Goal: Information Seeking & Learning: Learn about a topic

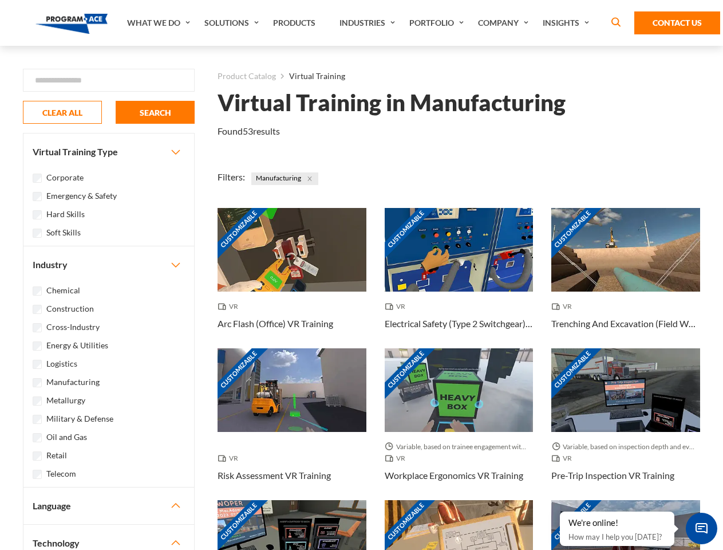
click at [160, 23] on link "What We Do" at bounding box center [159, 23] width 77 height 46
click at [233, 23] on link "Solutions" at bounding box center [233, 23] width 69 height 46
click at [369, 23] on link "Industries" at bounding box center [369, 23] width 70 height 46
click at [506, 23] on link "Company" at bounding box center [505, 23] width 65 height 46
click at [568, 23] on link "Insights" at bounding box center [567, 23] width 61 height 46
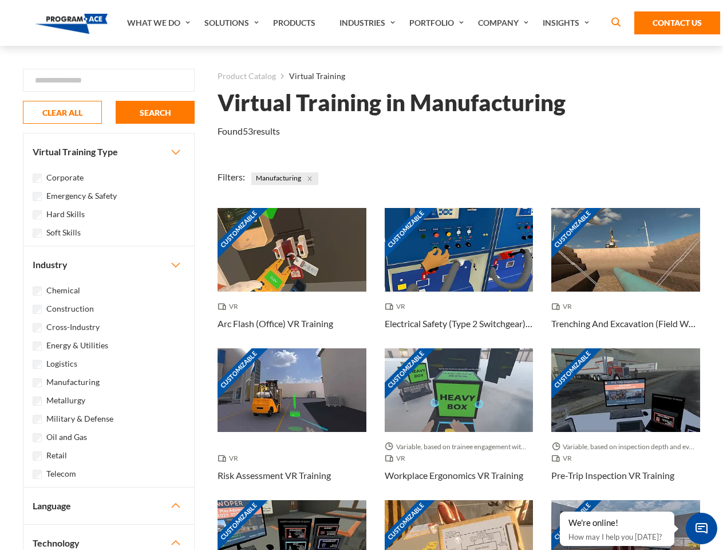
click at [0, 0] on div "Blog White Papers News" at bounding box center [0, 0] width 0 height 0
click at [0, 0] on strong "How Virtual Learning Can Enhance Workforce Productivity: A Guide for L&D Manage…" at bounding box center [0, 0] width 0 height 0
click at [702, 528] on span "Minimize live chat window" at bounding box center [702, 529] width 42 height 42
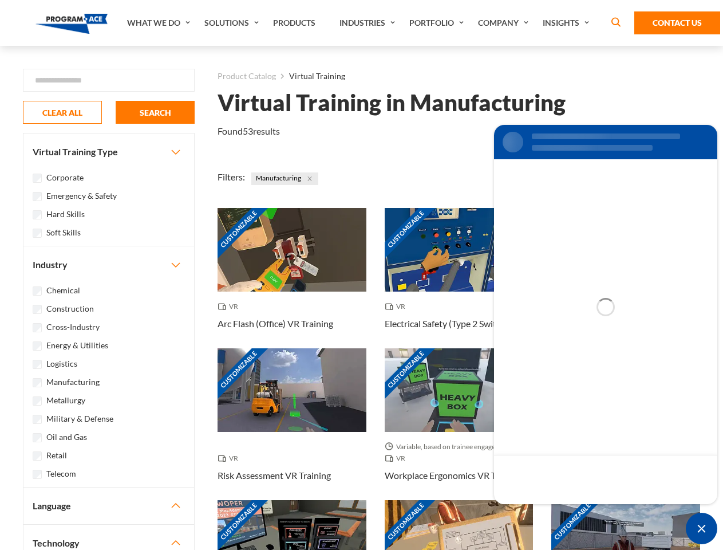
click at [561, 512] on div "Customizable" at bounding box center [626, 542] width 149 height 84
